Goal: Use online tool/utility: Utilize a website feature to perform a specific function

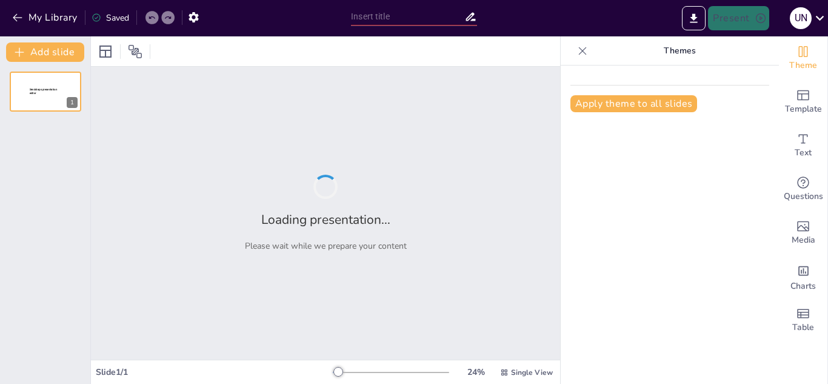
type input "Establishing Standards: Building a Culture of Professionalism"
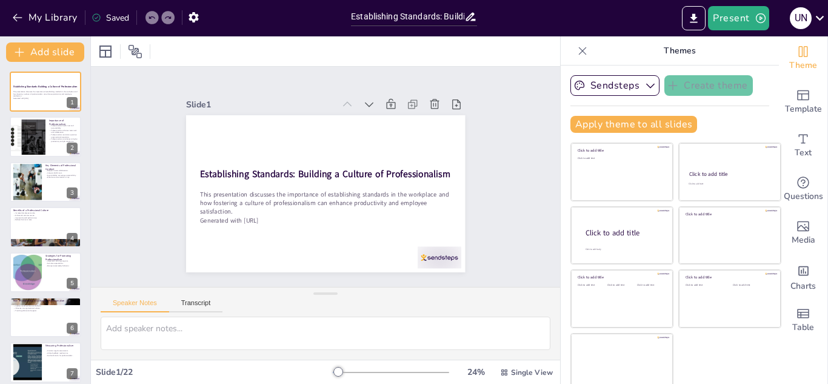
checkbox input "true"
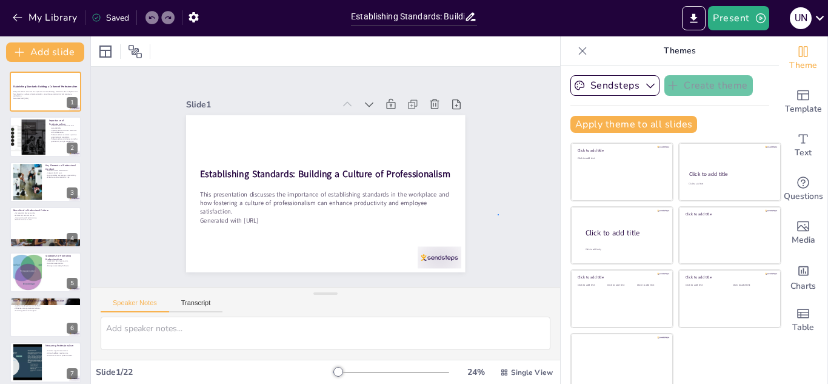
drag, startPoint x: 526, startPoint y: 281, endPoint x: 498, endPoint y: 214, distance: 73.1
checkbox input "true"
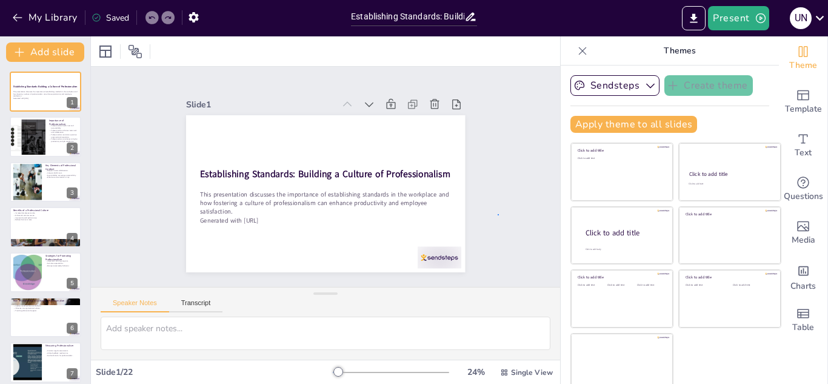
checkbox input "true"
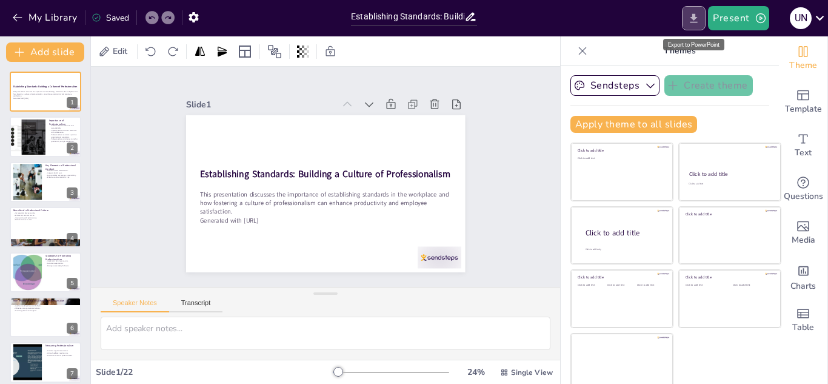
click at [696, 21] on icon "Export to PowerPoint" at bounding box center [693, 18] width 13 height 13
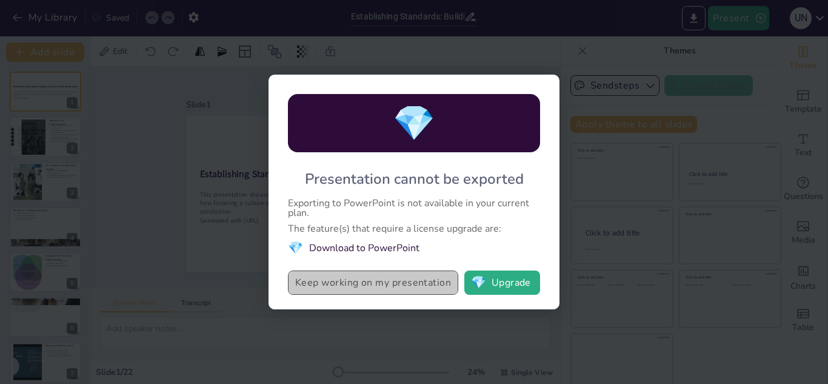
click at [416, 289] on button "Keep working on my presentation" at bounding box center [373, 282] width 170 height 24
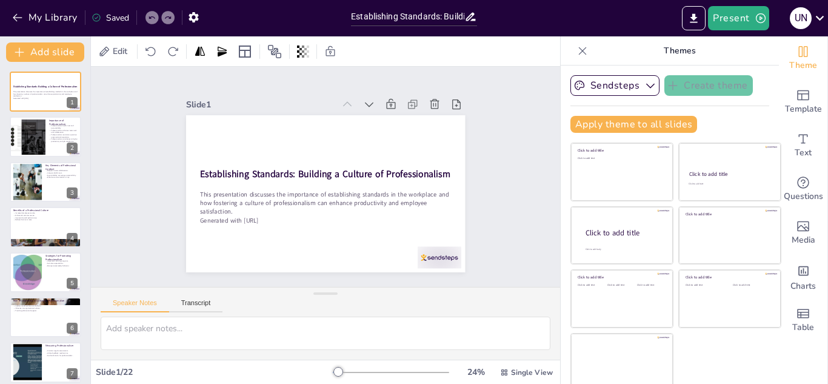
checkbox input "true"
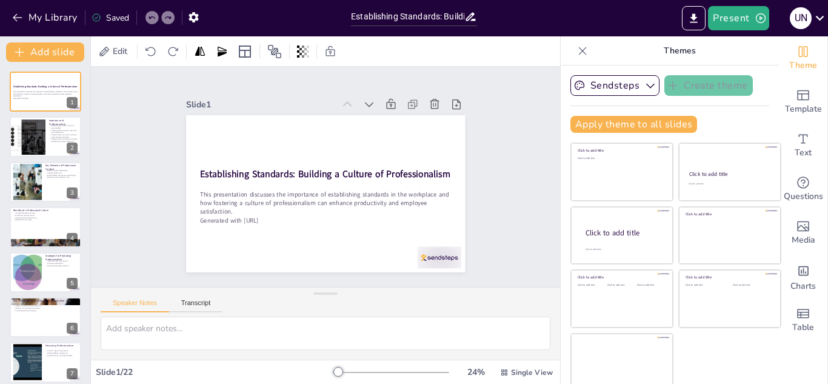
checkbox input "true"
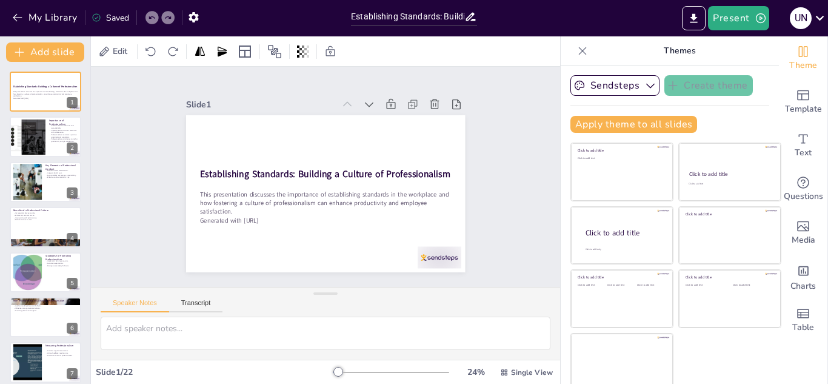
checkbox input "true"
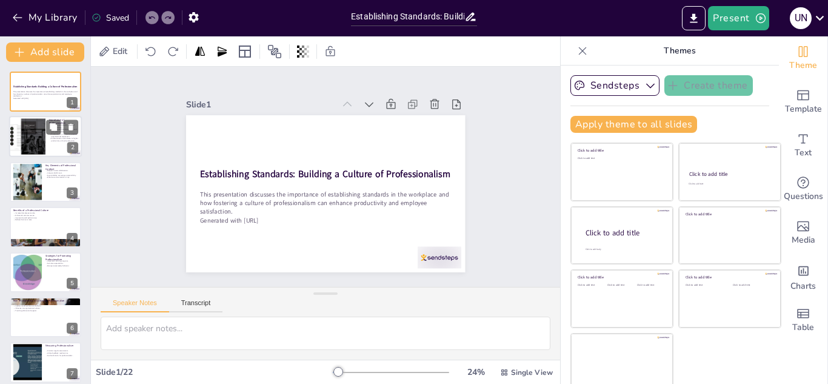
checkbox input "true"
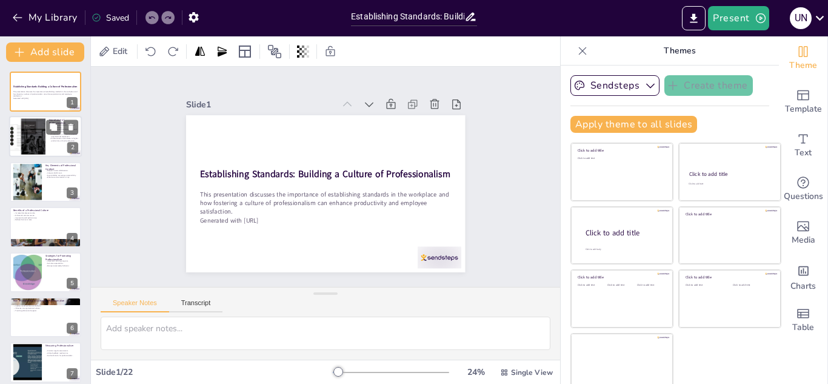
checkbox input "true"
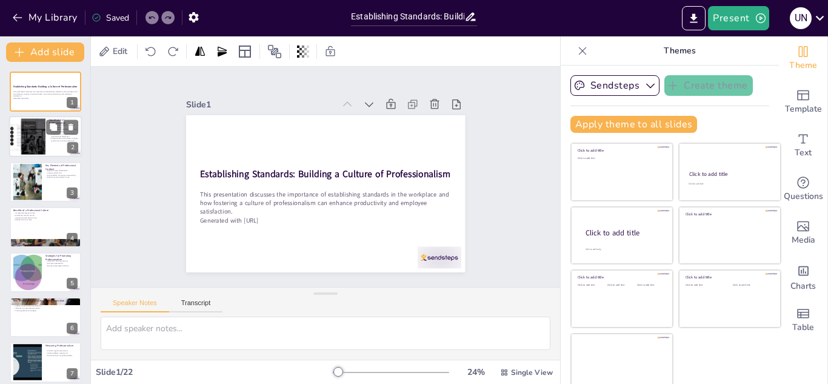
checkbox input "true"
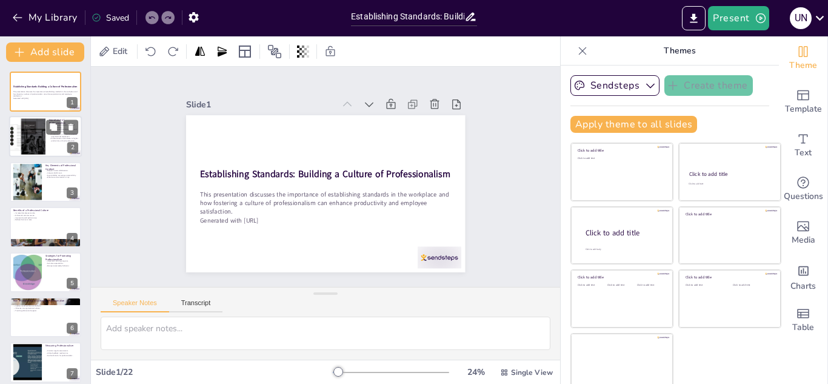
checkbox input "true"
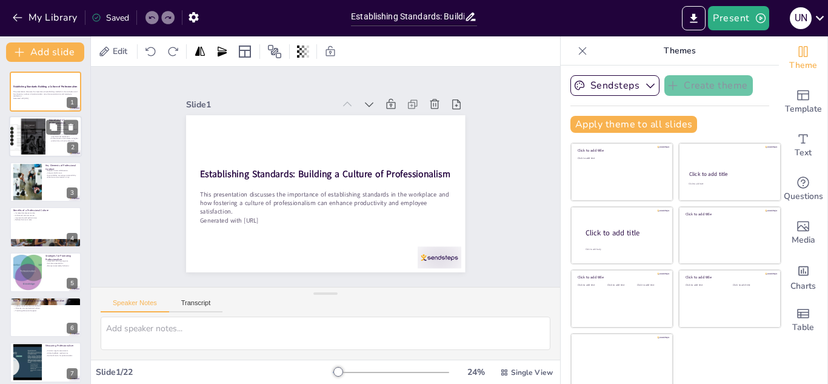
checkbox input "true"
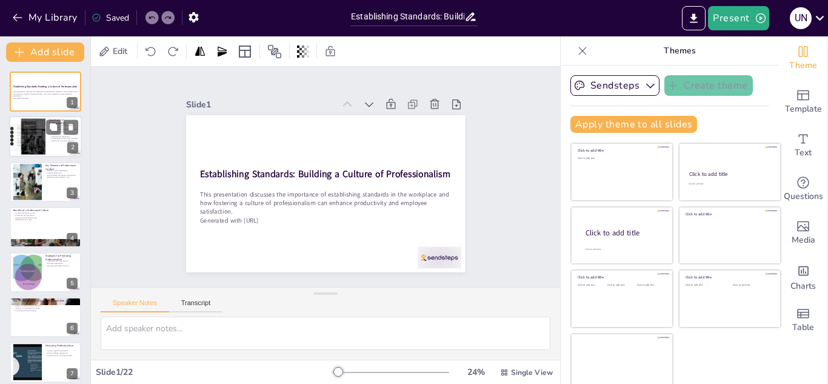
click at [32, 142] on div at bounding box center [27, 136] width 42 height 41
type textarea "Trust is a cornerstone of any successful workplace. When employees exhibit prof…"
checkbox input "true"
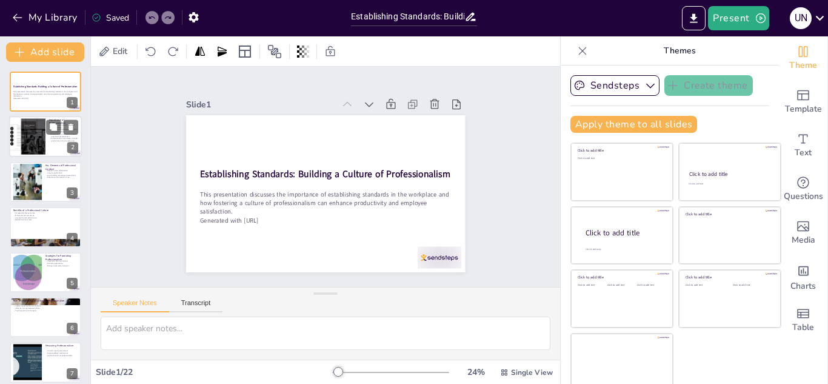
checkbox input "true"
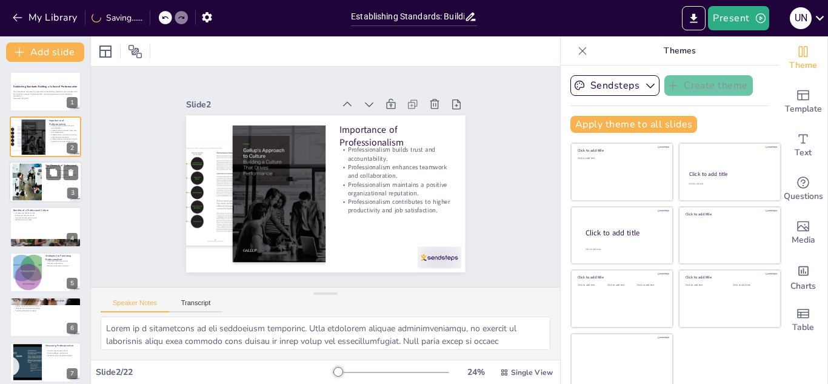
checkbox input "true"
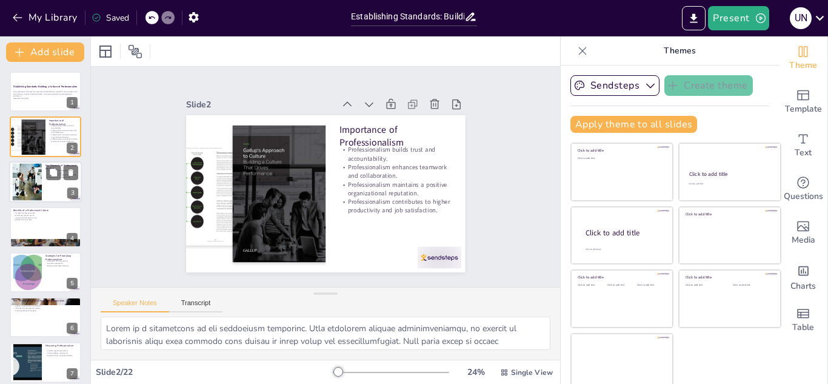
checkbox input "true"
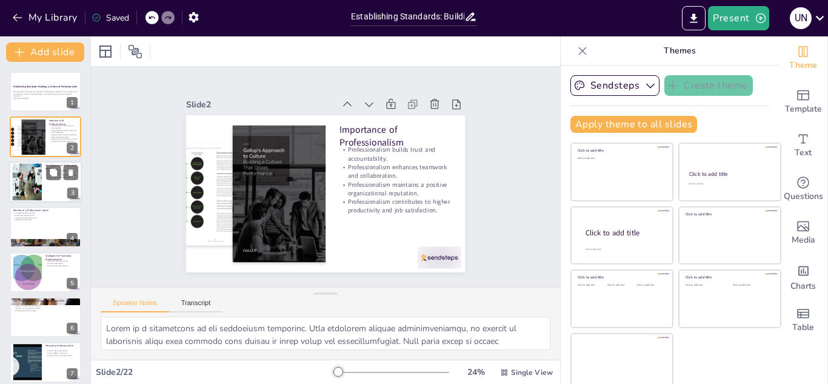
click at [30, 185] on div at bounding box center [27, 181] width 53 height 37
type textarea "Respect is fundamental to professional conduct. It involves acknowledging the c…"
checkbox input "true"
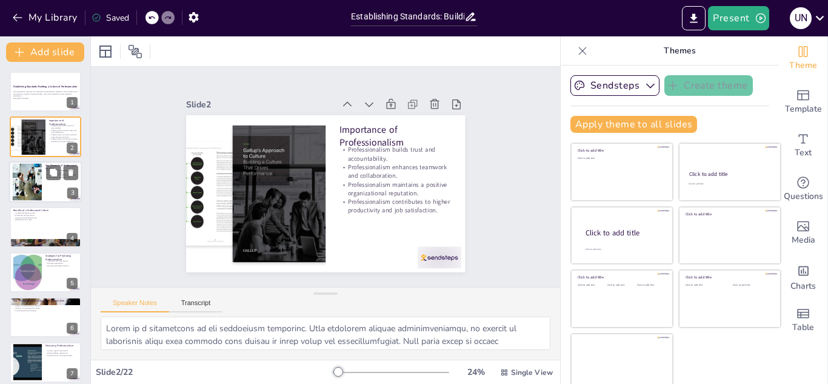
checkbox input "true"
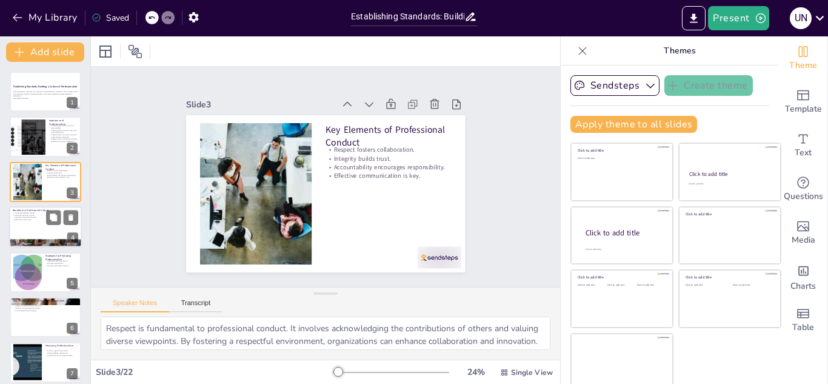
checkbox input "true"
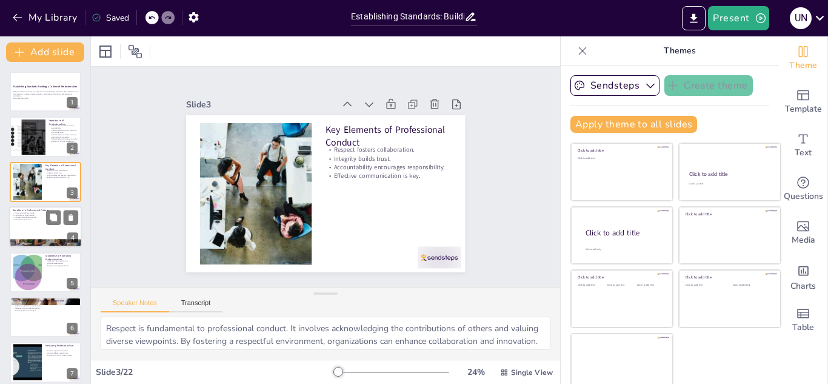
checkbox input "true"
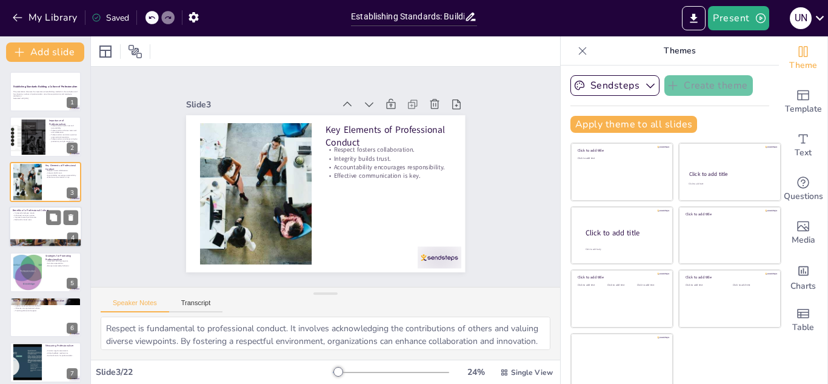
checkbox input "true"
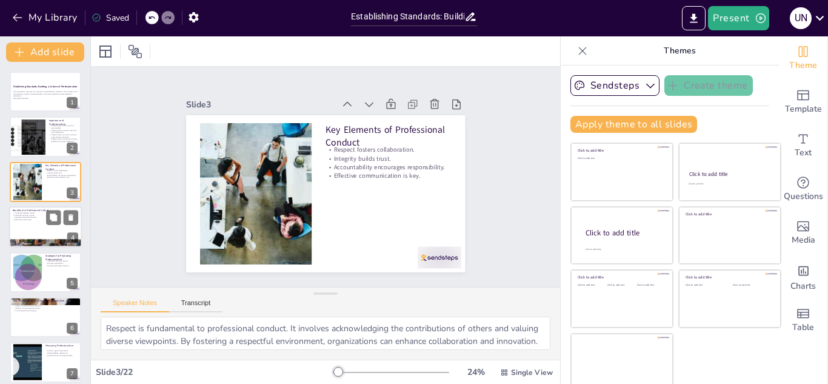
checkbox input "true"
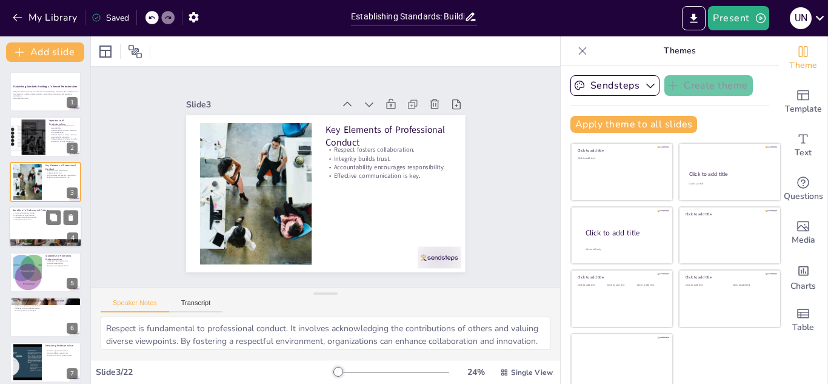
checkbox input "true"
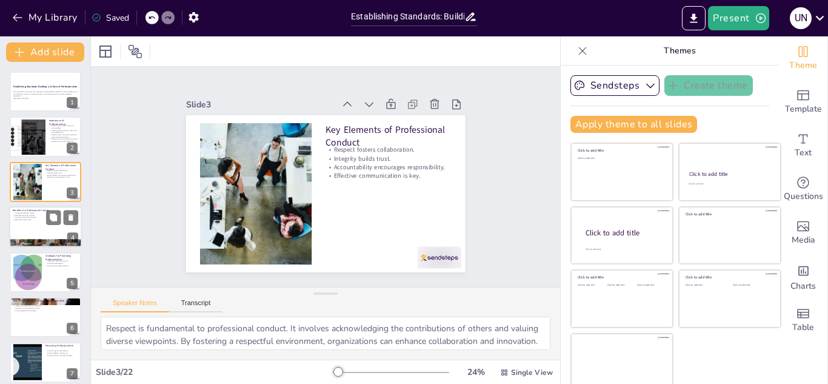
click at [30, 221] on p "Reduced turnover rates." at bounding box center [45, 220] width 65 height 2
type textarea "High employee morale is a direct result of a professional culture. When individ…"
checkbox input "true"
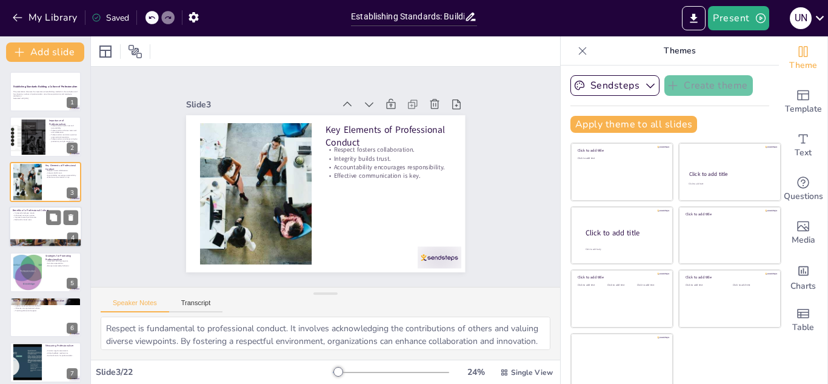
checkbox input "true"
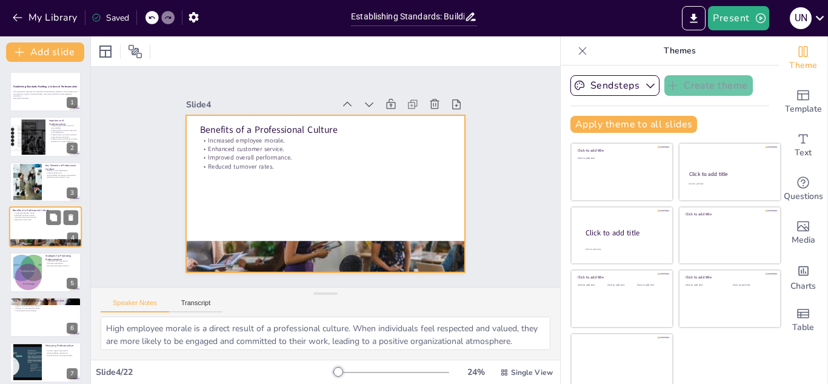
scroll to position [4, 0]
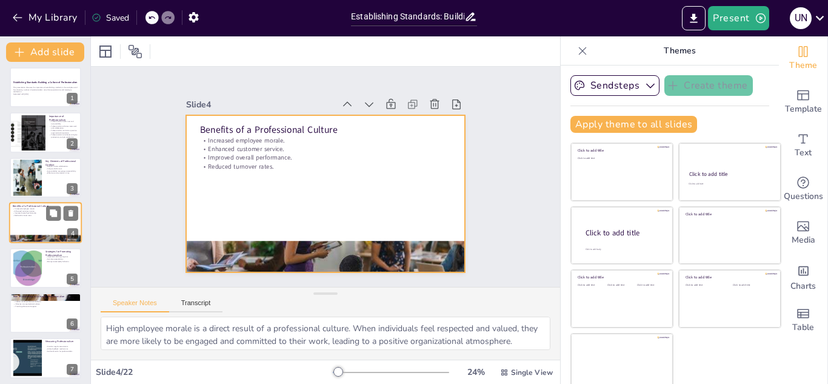
checkbox input "true"
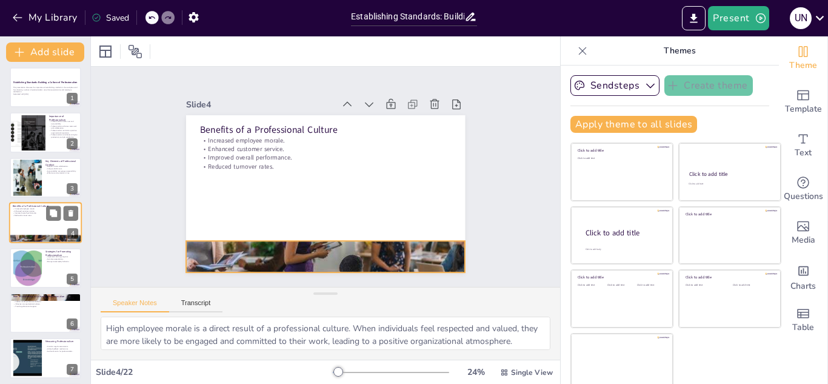
checkbox input "true"
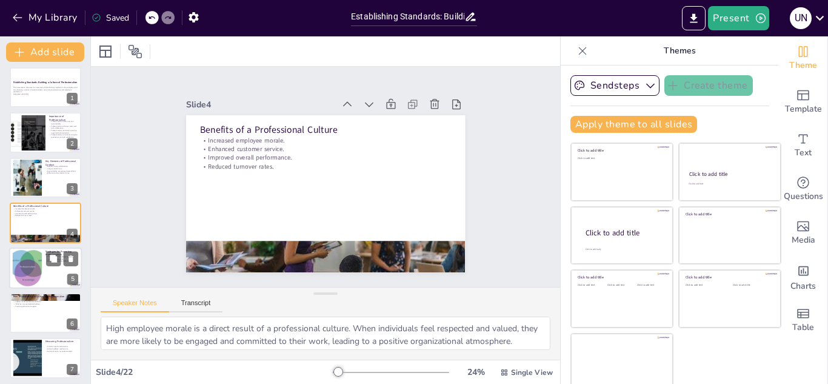
checkbox input "true"
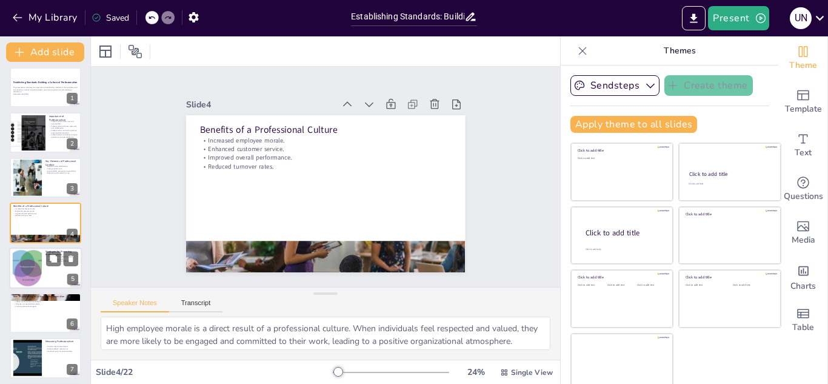
click at [28, 262] on div at bounding box center [27, 267] width 41 height 37
type textarea "Training programs are essential for equipping employees with the skills and kno…"
checkbox input "true"
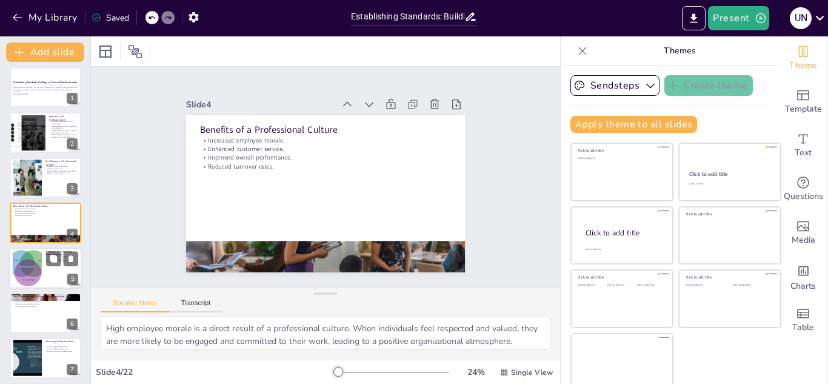
checkbox input "true"
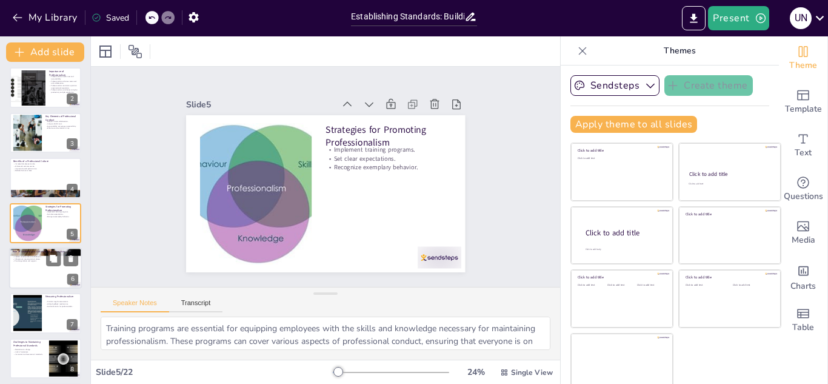
checkbox input "true"
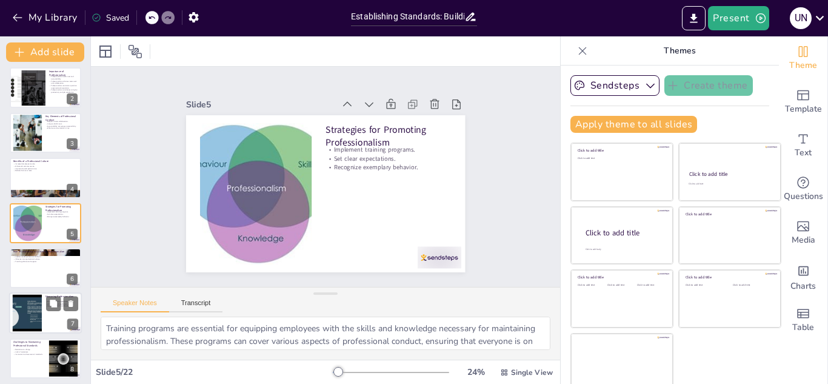
checkbox input "true"
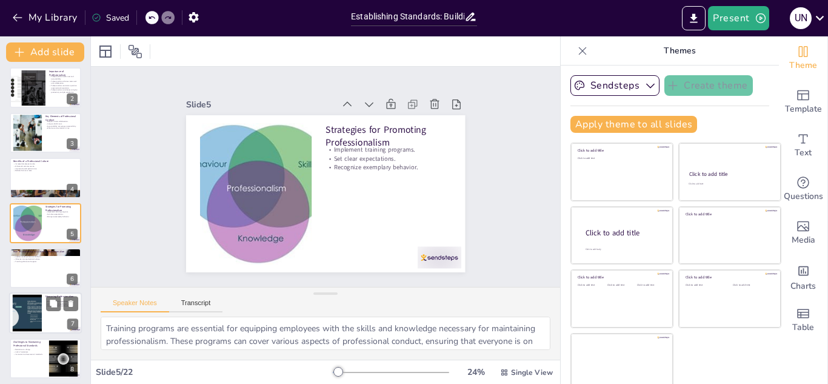
click at [33, 299] on div at bounding box center [27, 313] width 65 height 37
type textarea "Regular assessments are vital for understanding the current state of profession…"
checkbox input "true"
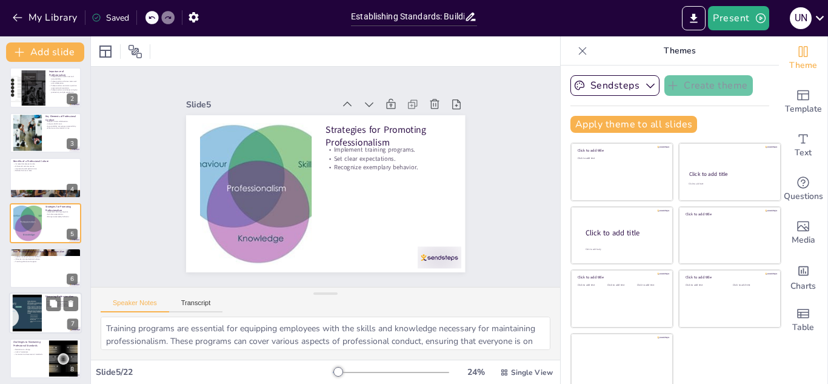
checkbox input "true"
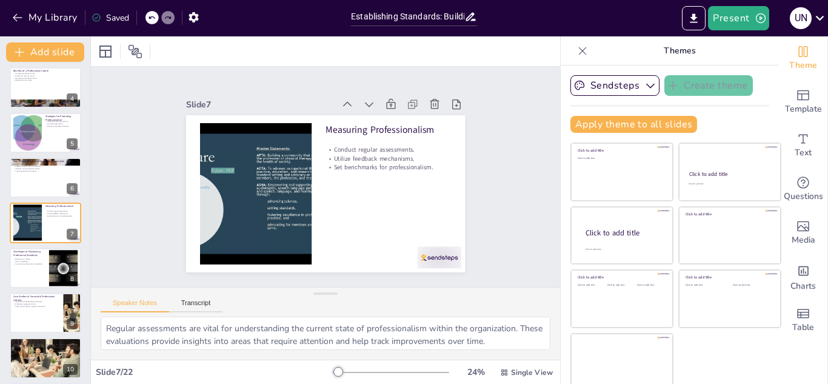
checkbox input "true"
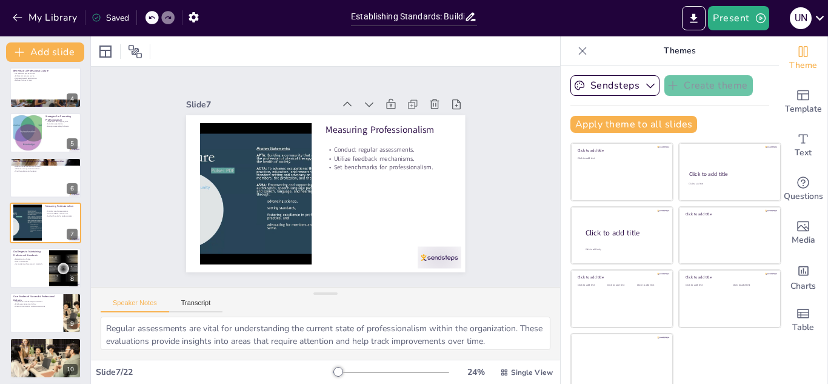
checkbox input "true"
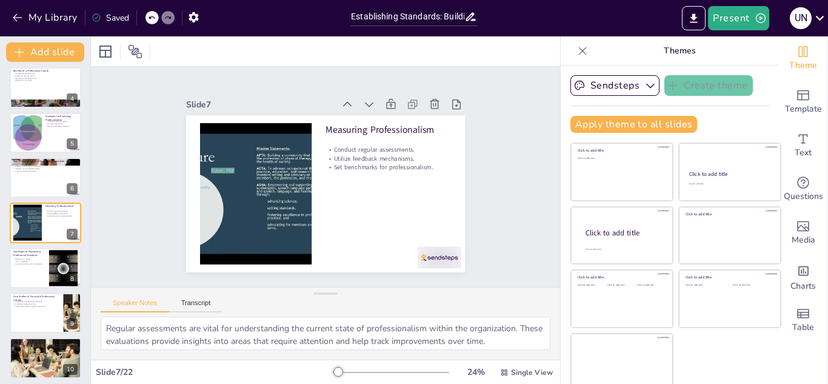
checkbox input "true"
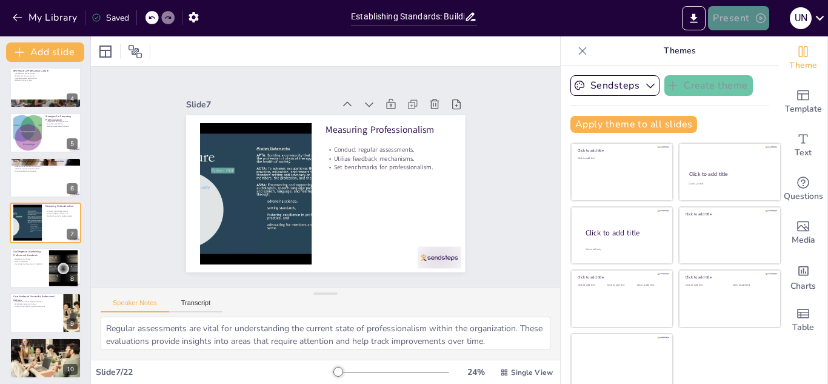
click at [731, 16] on button "Present" at bounding box center [738, 18] width 61 height 24
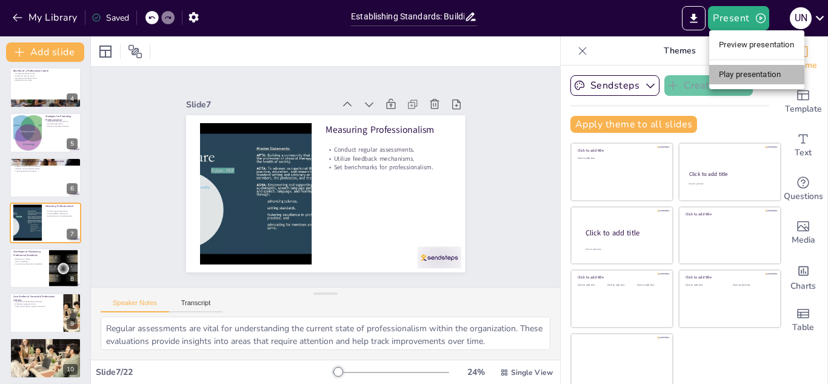
click at [742, 76] on li "Play presentation" at bounding box center [756, 74] width 95 height 19
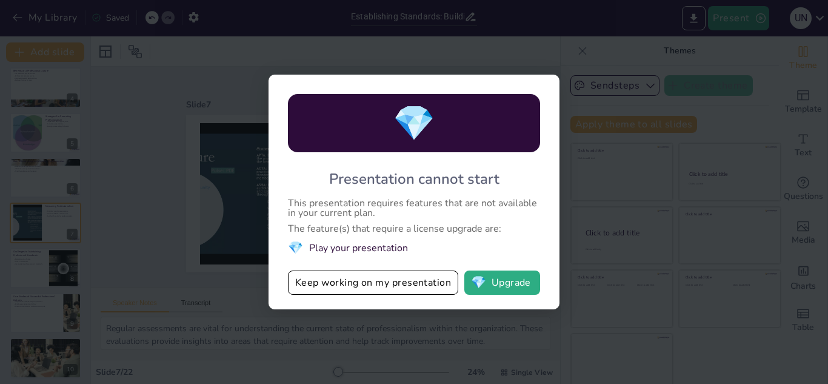
click at [508, 33] on div "💎 Presentation cannot start This presentation requires features that are not av…" at bounding box center [414, 192] width 828 height 384
